Goal: Obtain resource: Download file/media

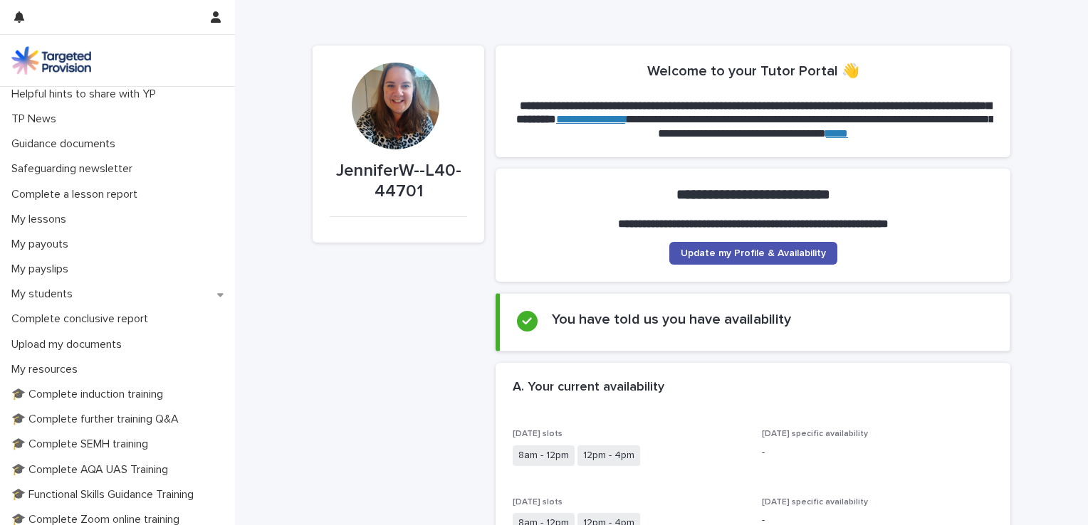
scroll to position [80, 0]
click at [63, 286] on div "My students" at bounding box center [117, 293] width 235 height 25
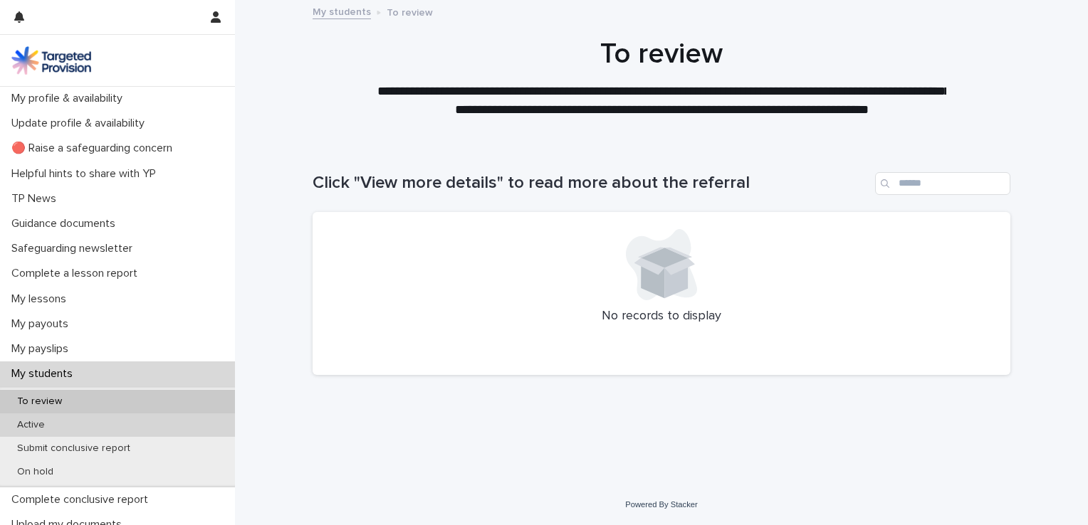
click at [53, 432] on div "Active" at bounding box center [117, 425] width 235 height 23
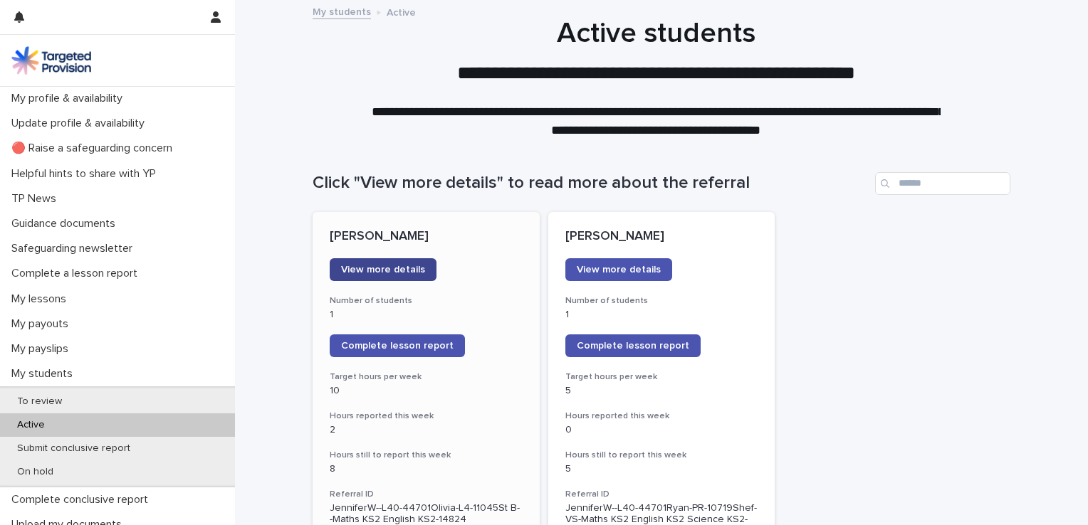
click at [392, 273] on span "View more details" at bounding box center [383, 270] width 84 height 10
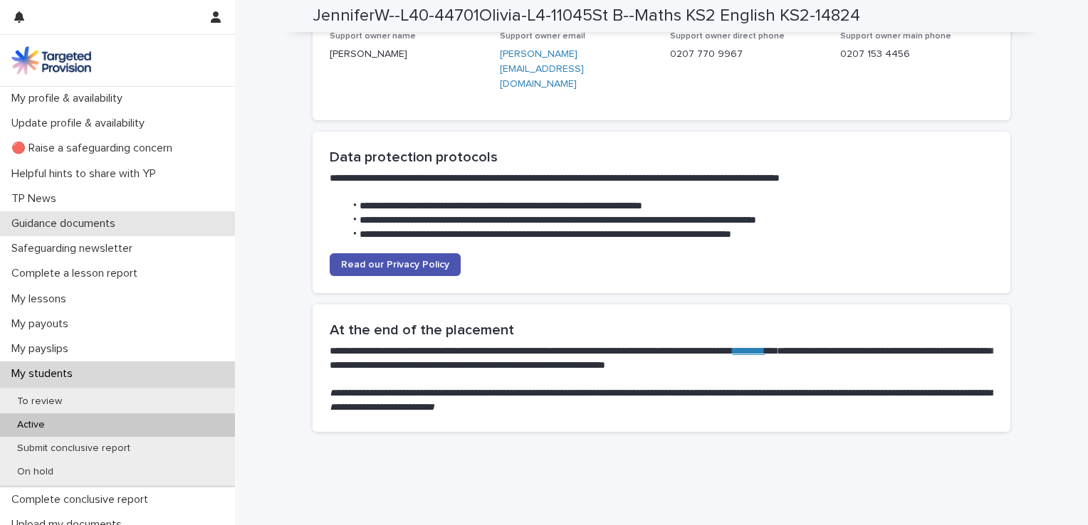
click at [97, 225] on p "Guidance documents" at bounding box center [66, 224] width 121 height 14
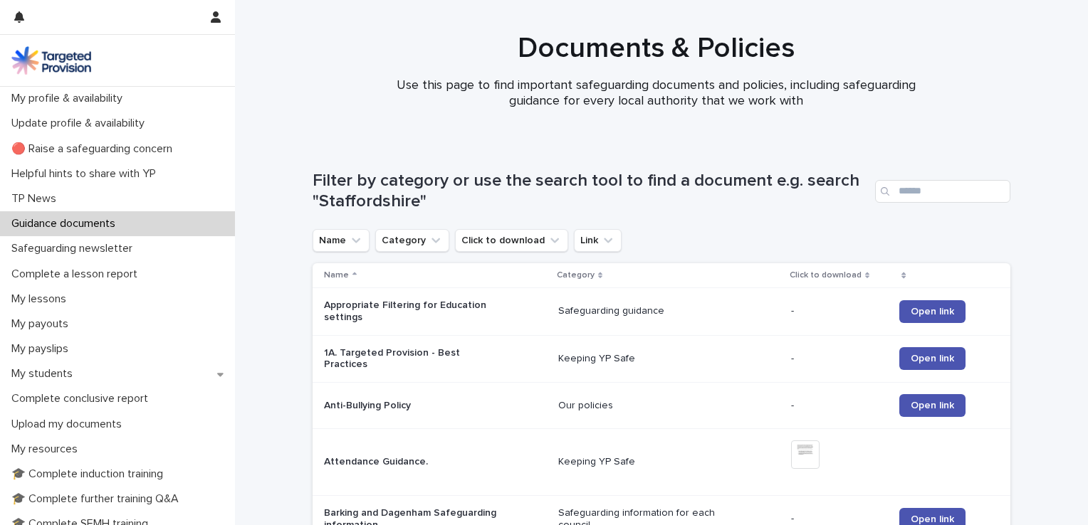
click at [347, 315] on p "Appropriate Filtering for Education settings" at bounding box center [413, 312] width 178 height 24
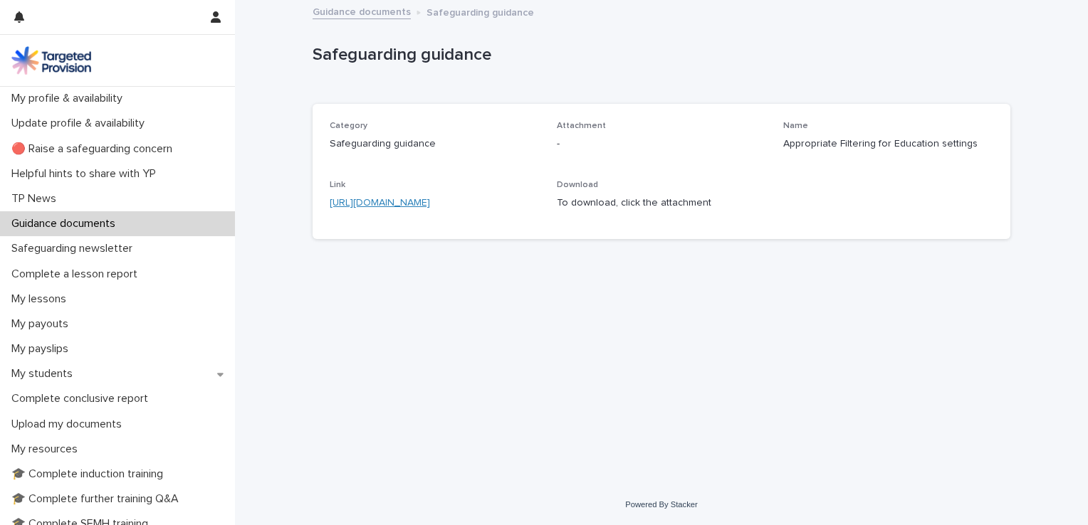
click at [404, 203] on link "[URL][DOMAIN_NAME]" at bounding box center [380, 203] width 100 height 10
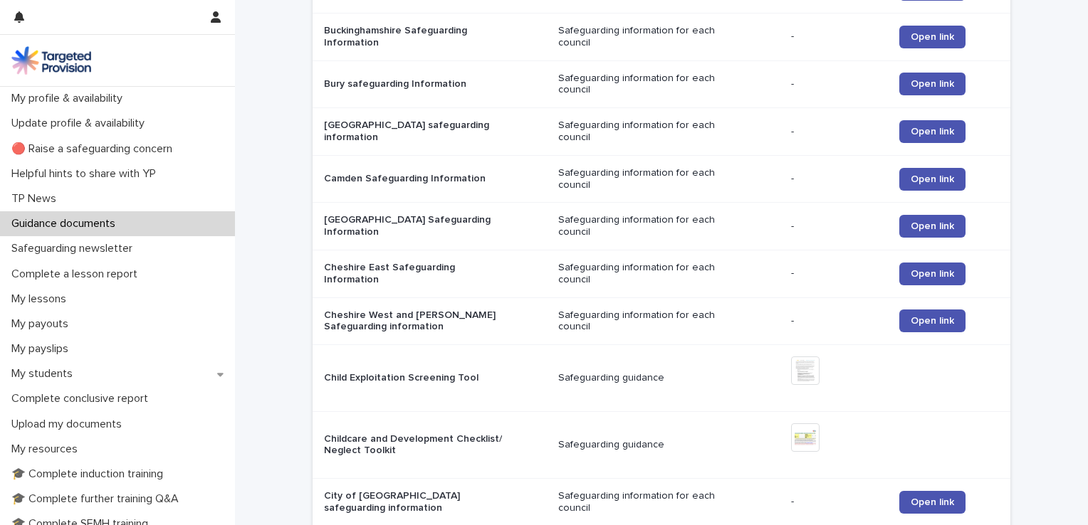
scroll to position [1207, 0]
